Goal: Task Accomplishment & Management: Use online tool/utility

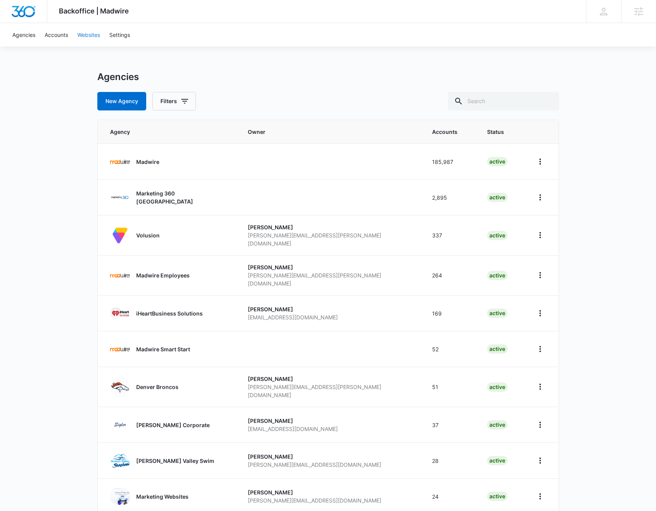
click at [87, 35] on link "Websites" at bounding box center [89, 34] width 32 height 23
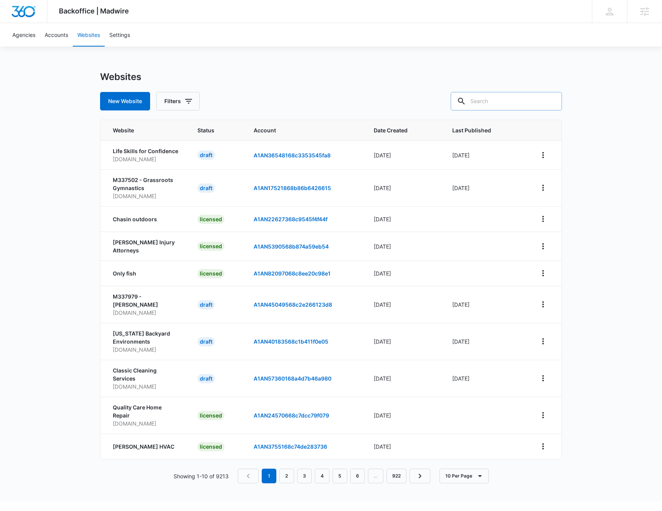
click at [519, 101] on input "text" at bounding box center [505, 101] width 111 height 18
paste input "d7f4e44997ec4f9b9fd28433a8e35df4"
type input "d7f4e44997ec4f9b9fd28433a8e35df4"
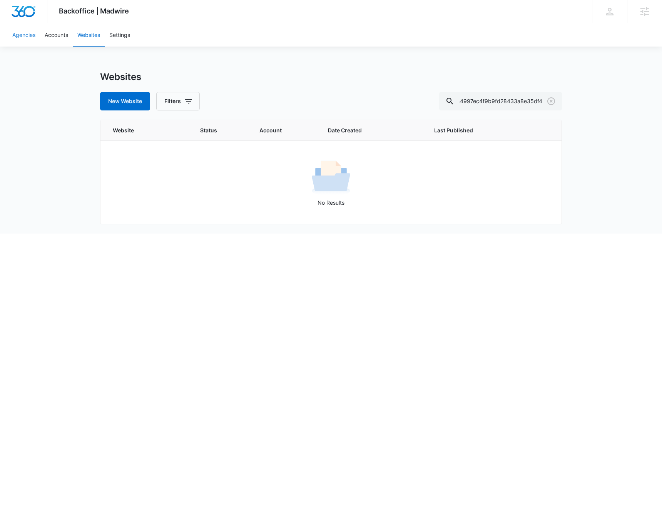
click at [29, 37] on link "Agencies" at bounding box center [24, 34] width 32 height 23
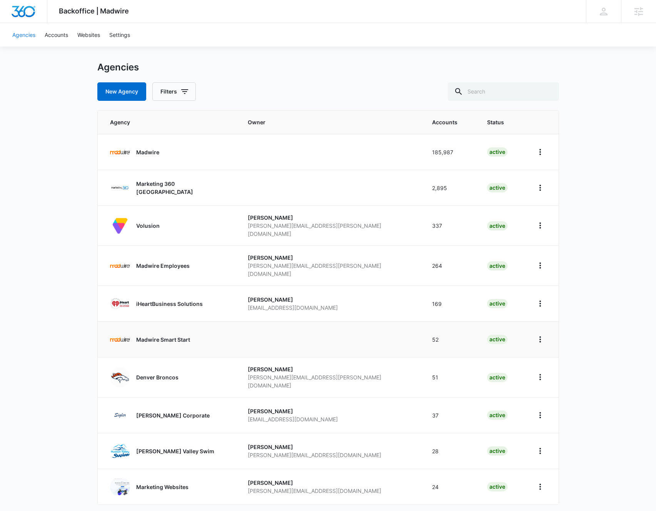
scroll to position [33, 0]
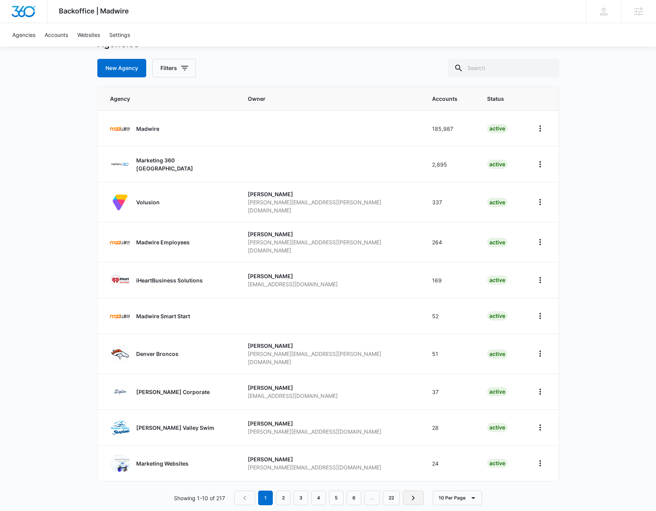
click at [411, 493] on icon "Next Page" at bounding box center [413, 497] width 9 height 9
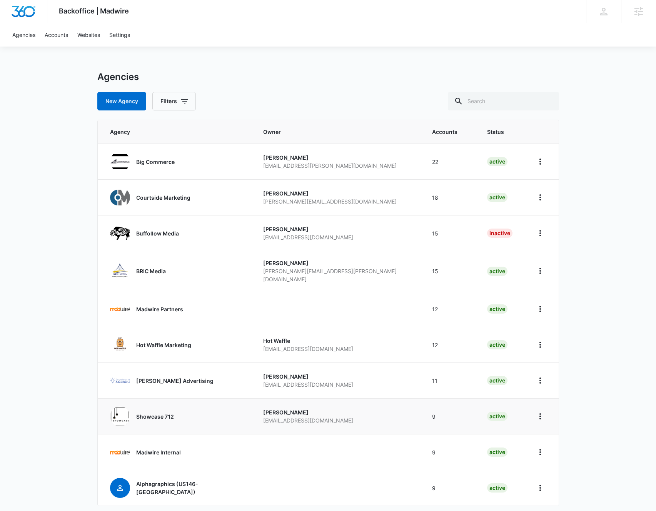
scroll to position [33, 0]
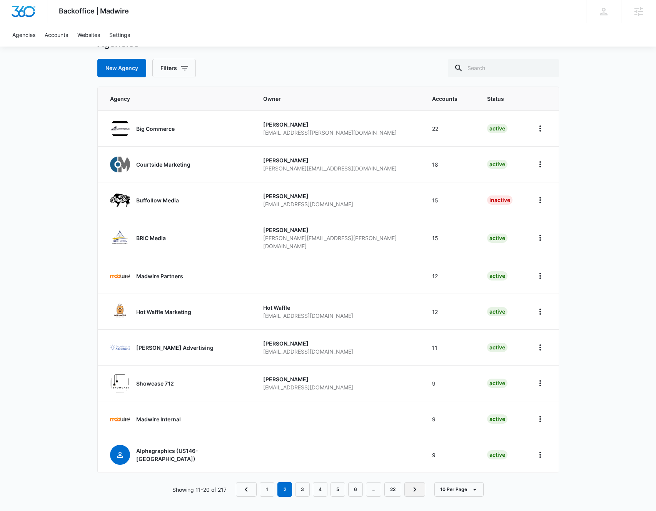
click at [411, 485] on icon "Next Page" at bounding box center [414, 489] width 9 height 9
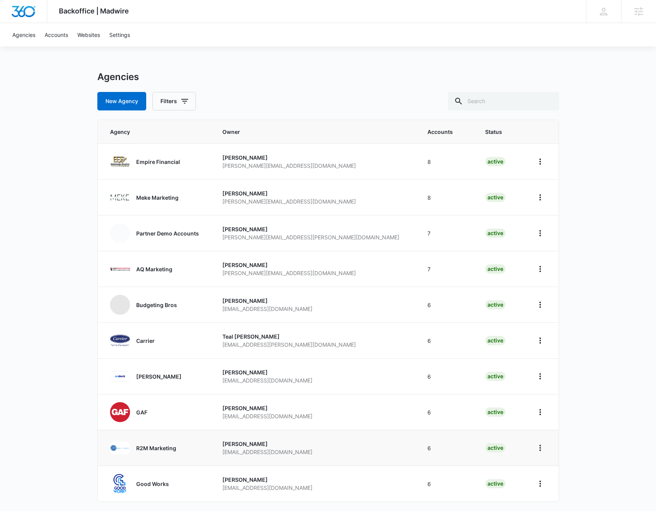
scroll to position [33, 0]
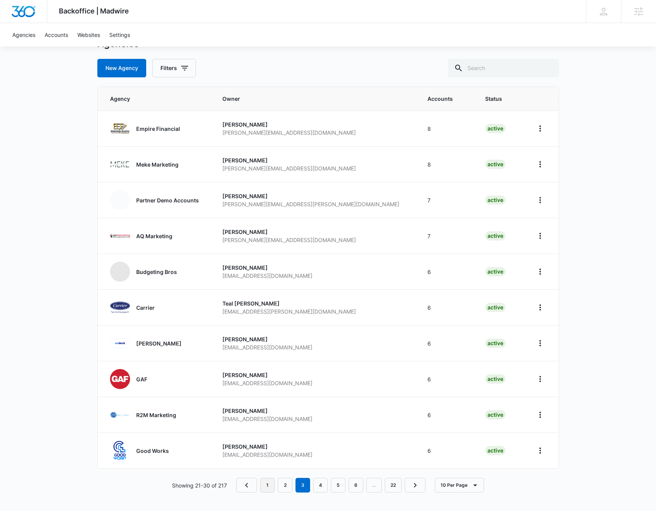
click at [268, 485] on link "1" at bounding box center [267, 485] width 15 height 15
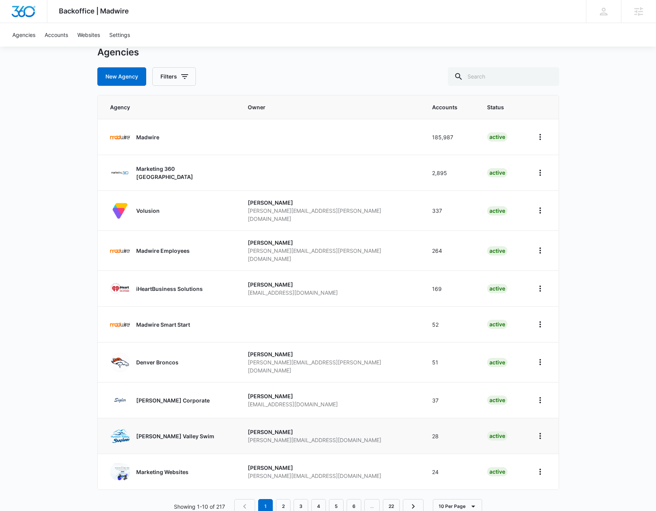
scroll to position [30, 0]
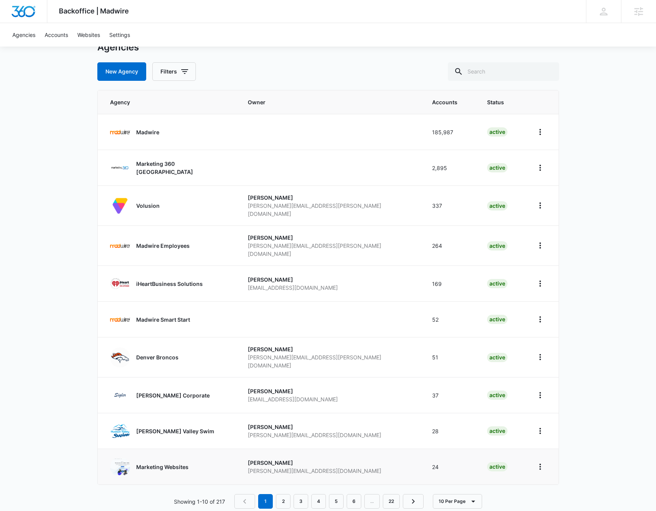
click at [228, 457] on link "Marketing Websites" at bounding box center [169, 467] width 119 height 20
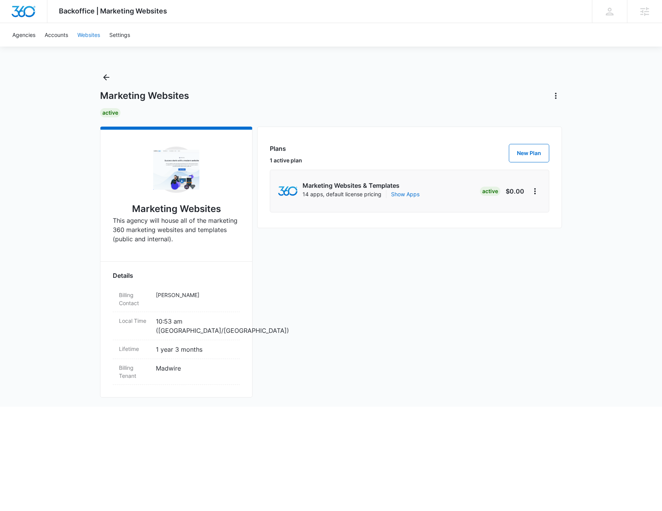
click at [90, 37] on link "Websites" at bounding box center [89, 34] width 32 height 23
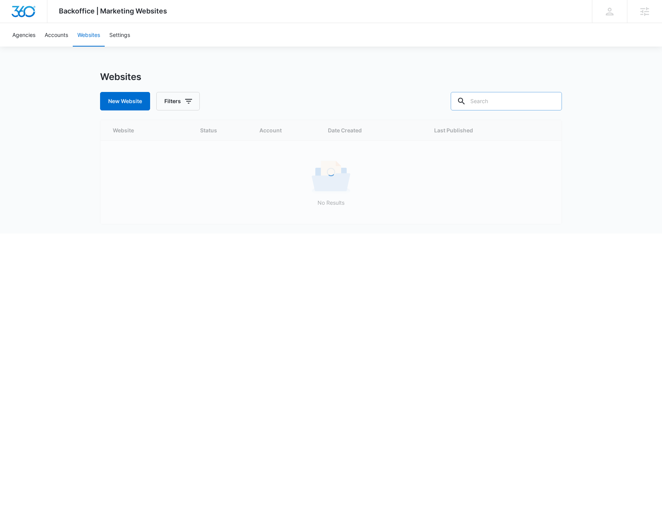
click at [509, 99] on input "text" at bounding box center [505, 101] width 111 height 18
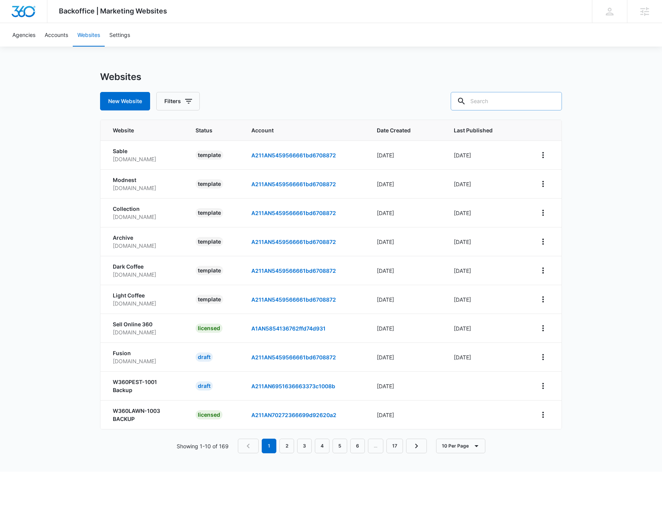
paste input "d7f4e44997ec4f9b9fd28433a8e35df4"
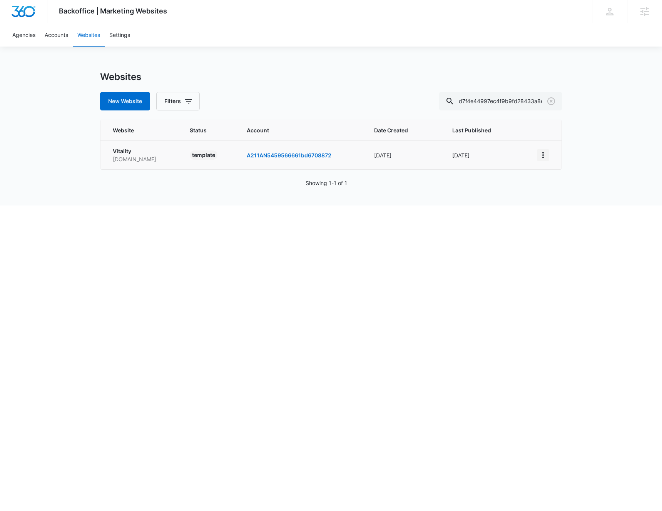
click at [544, 154] on icon "View More" at bounding box center [542, 154] width 9 height 9
click at [571, 187] on link "Edit Template" at bounding box center [563, 188] width 35 height 7
click at [501, 103] on input "d7f4e44997ec4f9b9fd28433a8e35df4" at bounding box center [500, 101] width 123 height 18
paste input "ae385cdffd5b445cb6f3f65a161e2f9c"
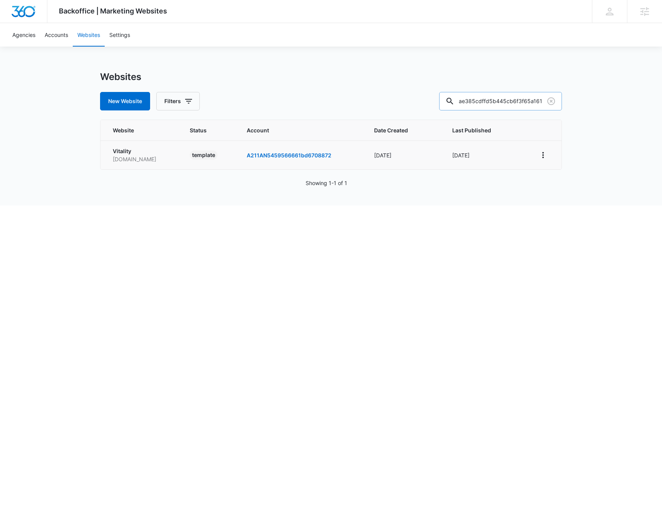
scroll to position [0, 32]
type input "ae385cdffd5b445cb6f3f65a161e2f9c"
click at [544, 157] on icon "View More" at bounding box center [542, 154] width 9 height 9
click at [564, 187] on link "Edit Template" at bounding box center [563, 188] width 35 height 7
